Goal: Navigation & Orientation: Understand site structure

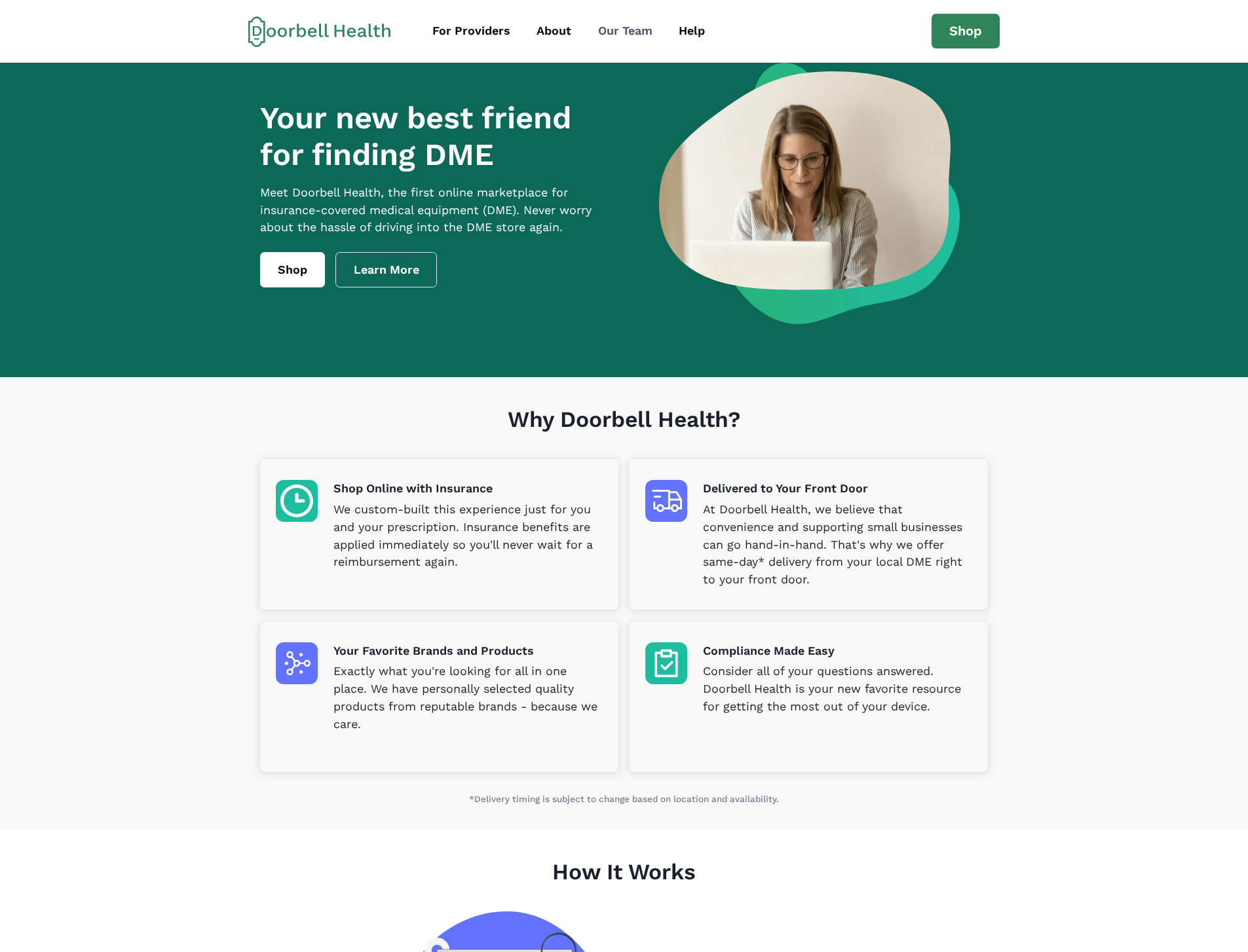
click at [625, 29] on div "Our Team" at bounding box center [625, 31] width 55 height 18
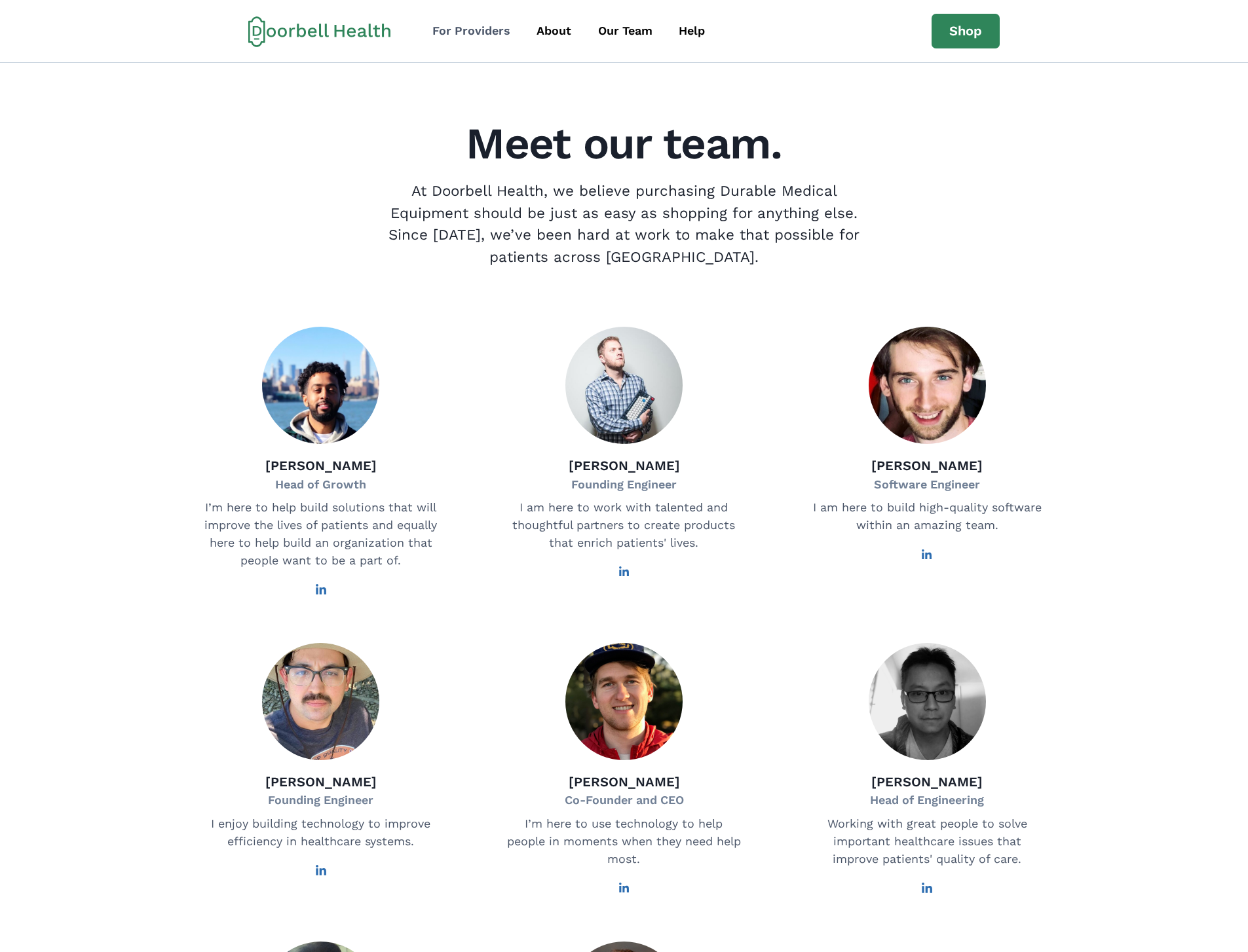
click at [488, 40] on div "For Providers" at bounding box center [471, 31] width 78 height 18
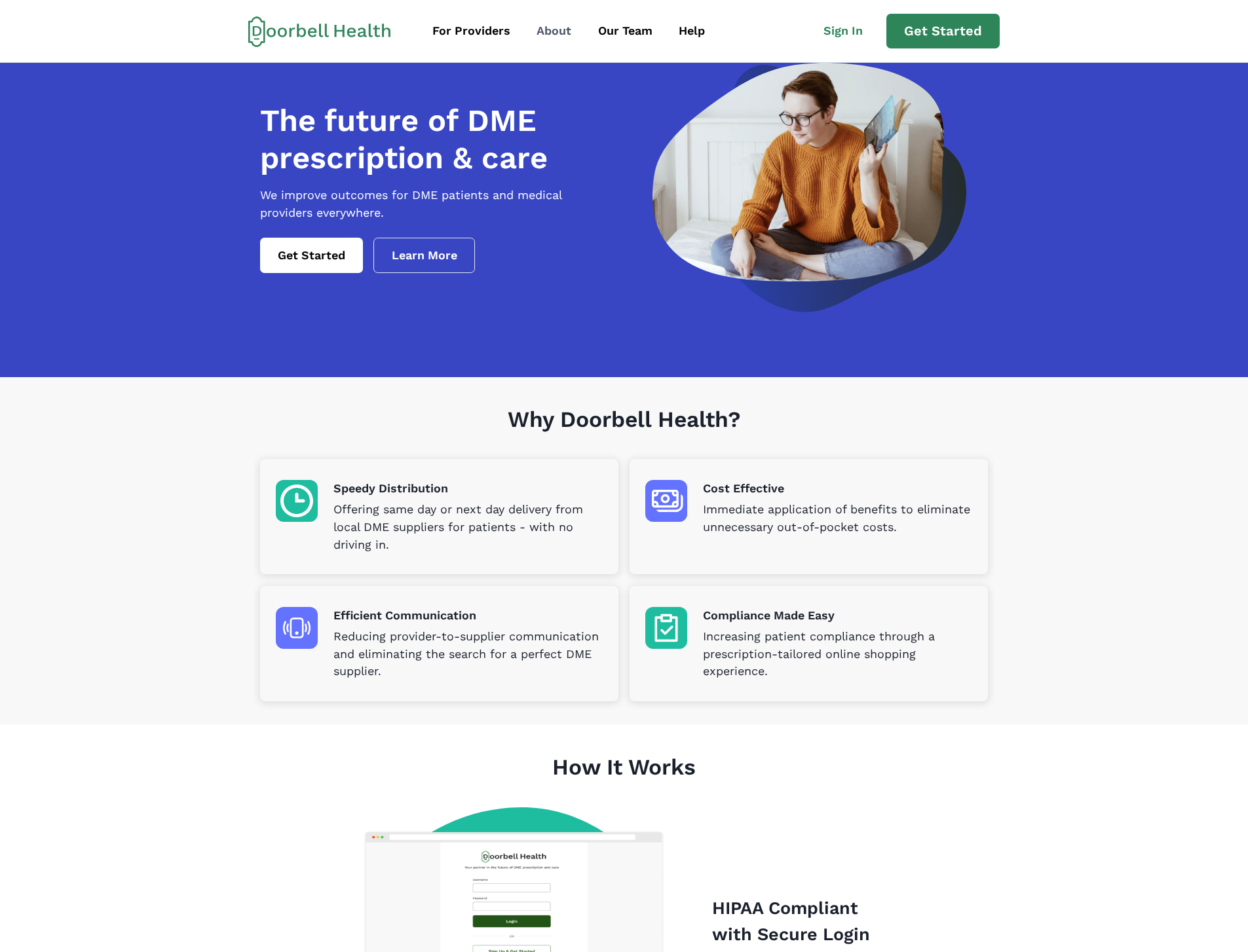
click at [549, 37] on div "About" at bounding box center [553, 31] width 34 height 18
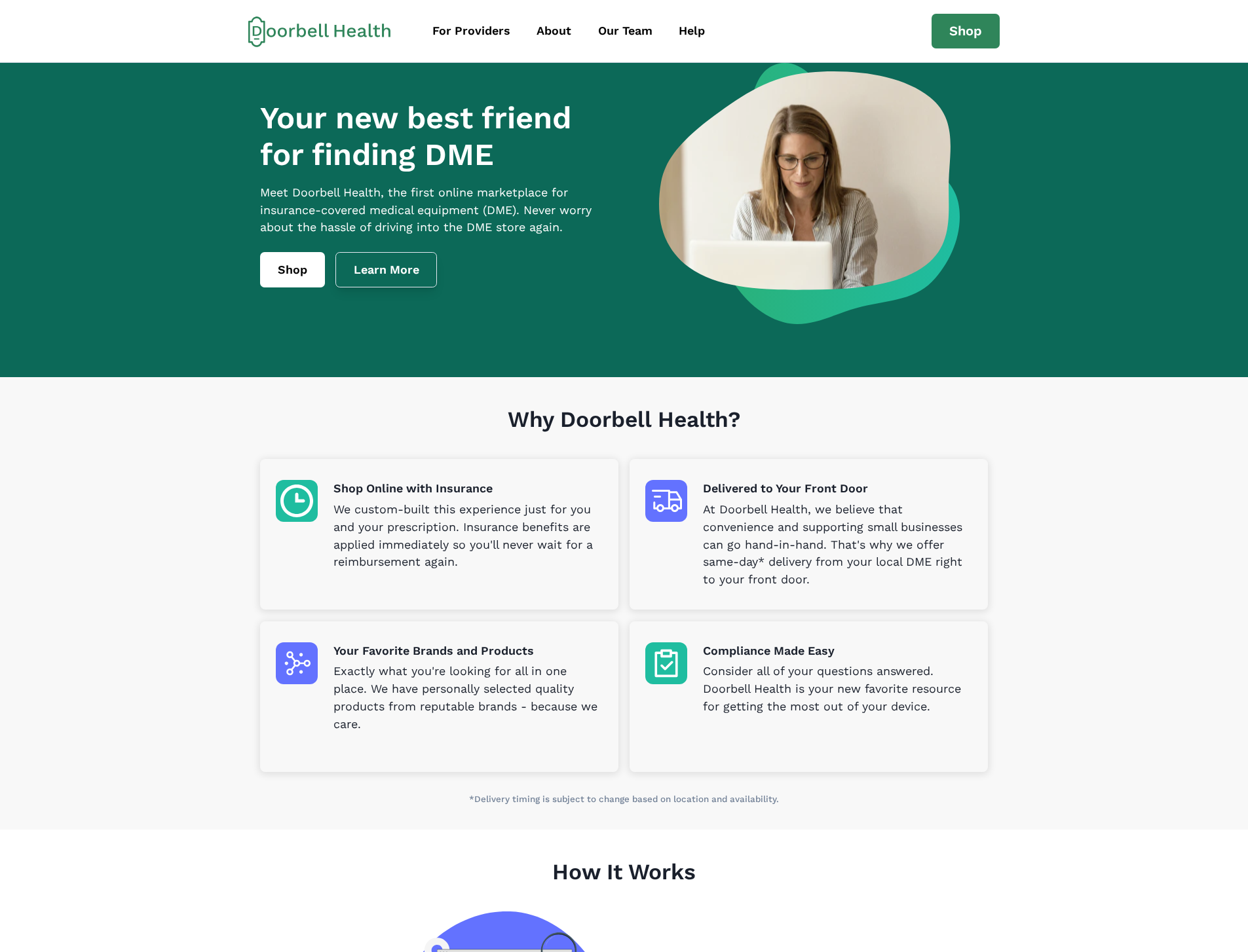
click at [366, 288] on link "Learn More" at bounding box center [387, 270] width 102 height 35
click at [598, 34] on div "Our Team" at bounding box center [625, 31] width 55 height 18
